Goal: Find specific page/section: Find specific page/section

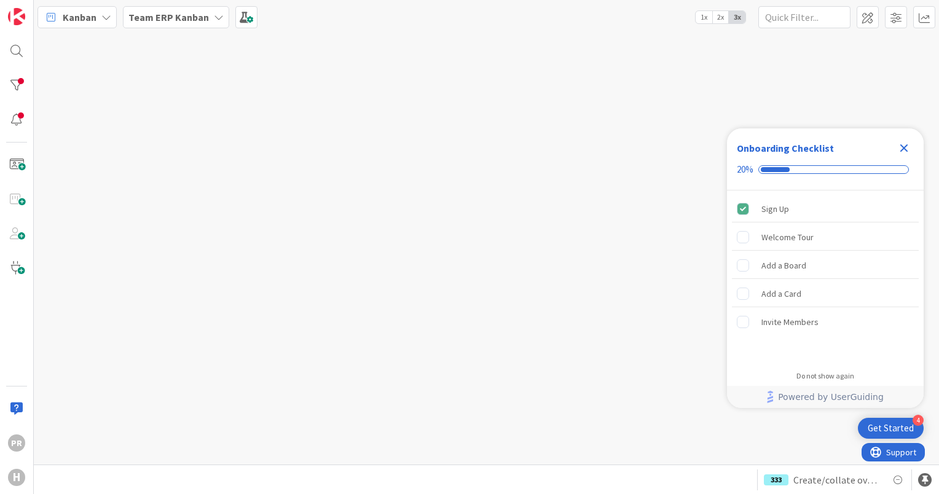
click at [202, 14] on b "Team ERP Kanban" at bounding box center [168, 17] width 80 height 12
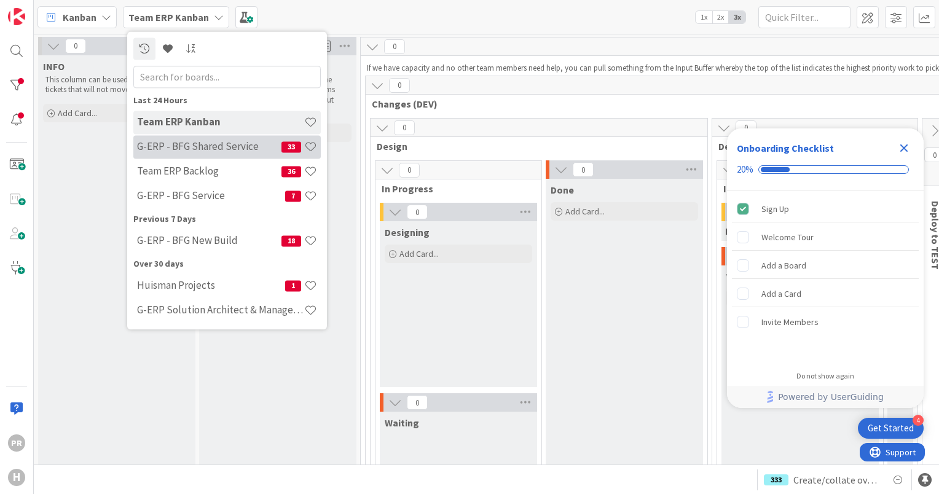
click at [201, 146] on h4 "G-ERP - BFG Shared Service" at bounding box center [209, 147] width 144 height 12
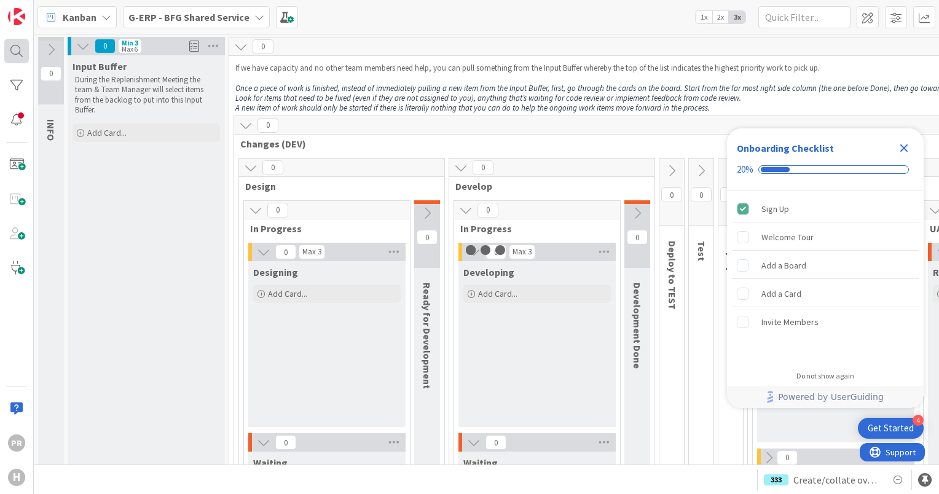
click at [22, 49] on div at bounding box center [16, 51] width 25 height 25
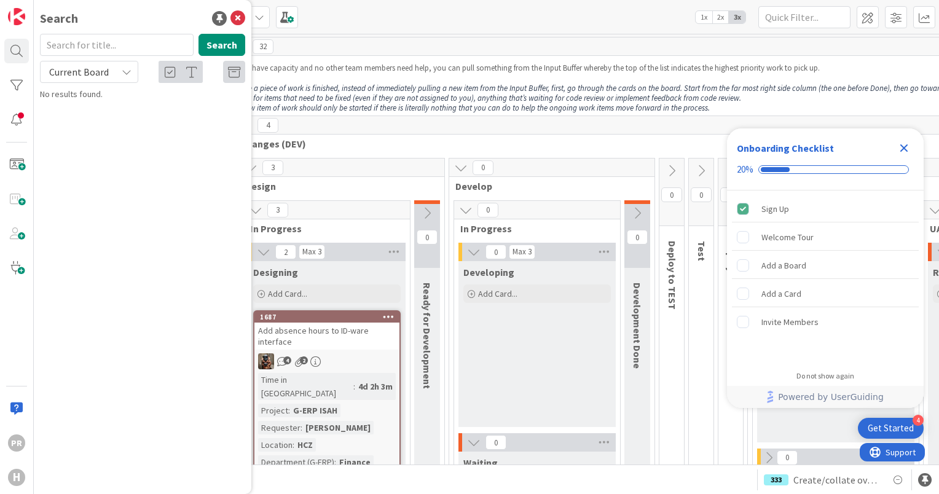
click at [96, 43] on input "text" at bounding box center [117, 45] width 154 height 22
type input "whitevision"
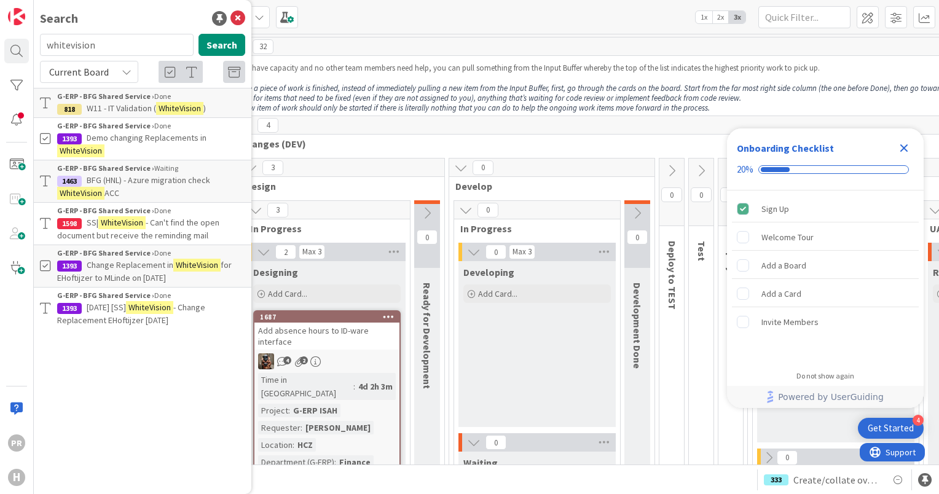
click at [118, 74] on div "Current Board" at bounding box center [89, 72] width 98 height 22
click at [106, 120] on span "All Boards" at bounding box center [111, 123] width 128 height 18
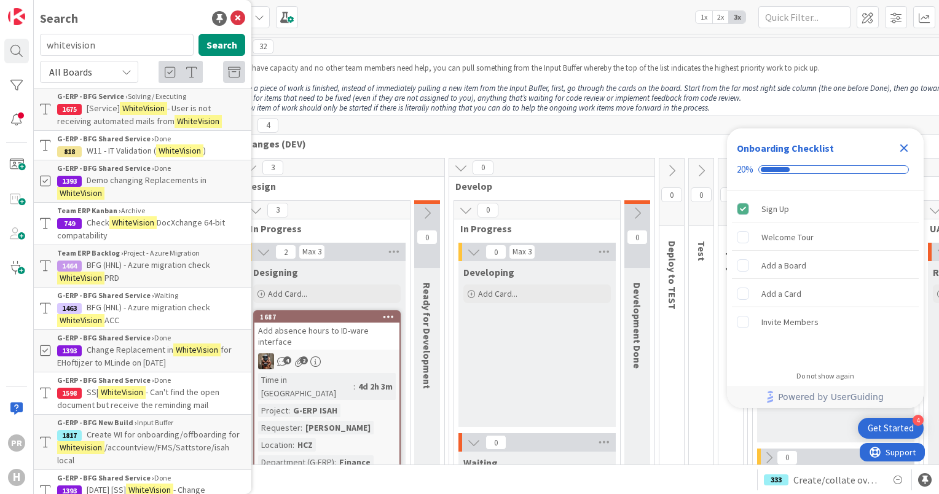
click at [469, 37] on div "32" at bounding box center [666, 46] width 875 height 18
